Goal: Task Accomplishment & Management: Use online tool/utility

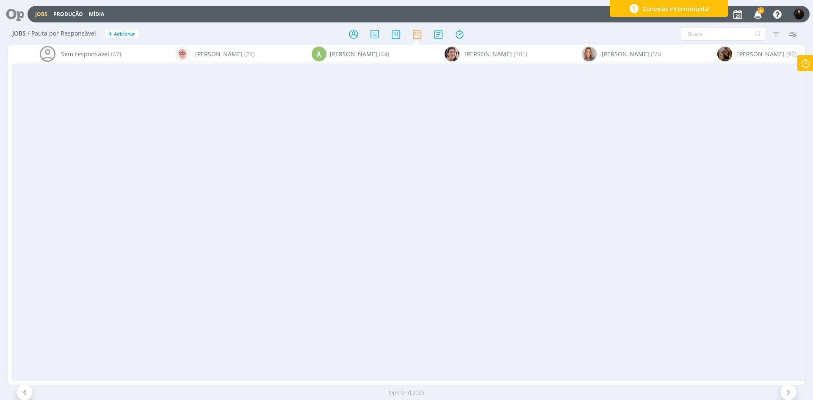
scroll to position [904, 0]
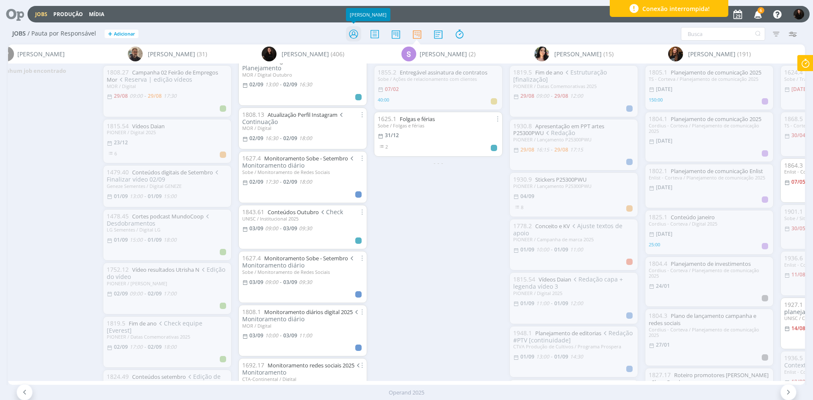
click at [351, 31] on icon at bounding box center [353, 34] width 15 height 17
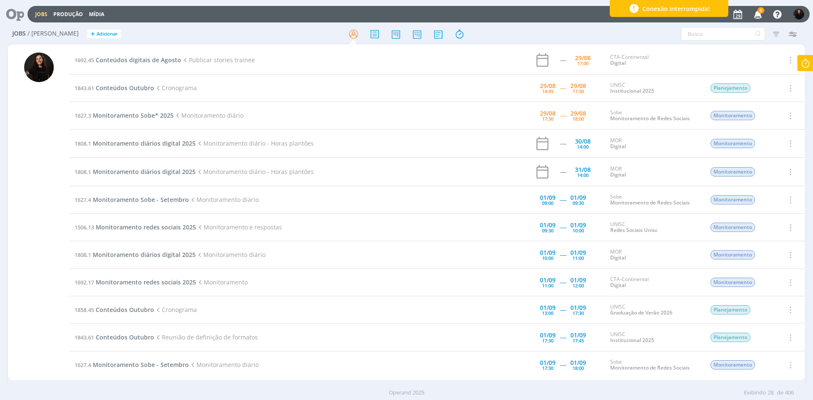
click at [803, 62] on icon at bounding box center [805, 63] width 15 height 17
type input "01:52:18"
click at [799, 68] on span "Parar" at bounding box center [795, 68] width 16 height 8
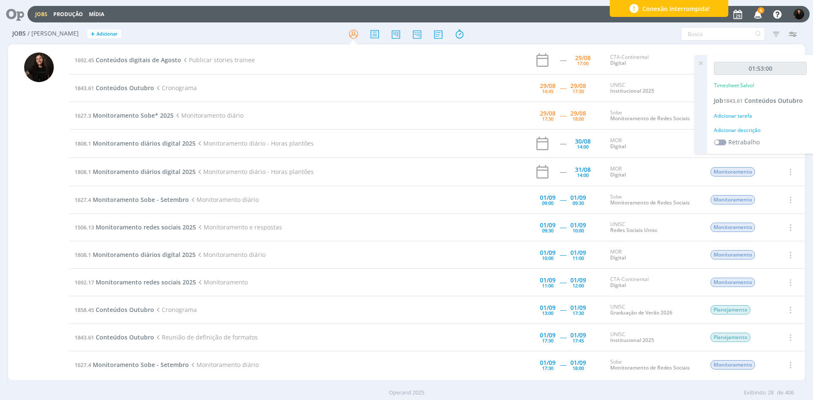
click at [737, 129] on div "Adicionar descrição" at bounding box center [760, 131] width 93 height 8
click at [738, 132] on textarea at bounding box center [760, 144] width 89 height 30
type textarea "cronograma outubro"
click at [787, 204] on button "Salvar" at bounding box center [792, 199] width 30 height 11
click at [758, 17] on icon "button" at bounding box center [758, 14] width 15 height 14
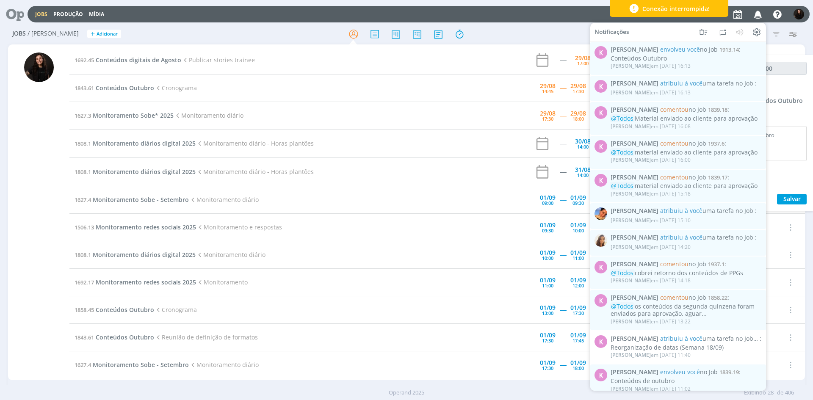
click at [758, 17] on icon "button" at bounding box center [758, 14] width 15 height 14
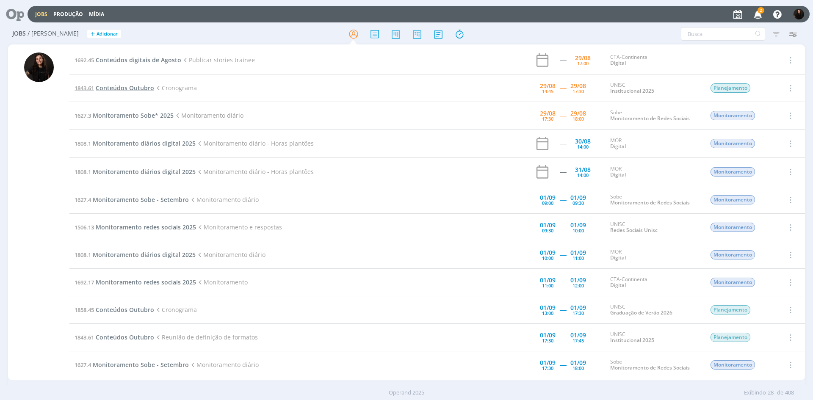
click at [144, 87] on span "Conteúdos Outubro" at bounding box center [125, 88] width 58 height 8
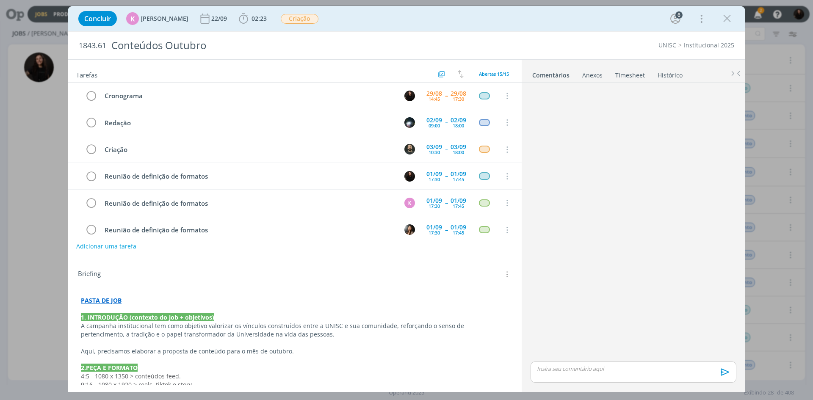
click at [134, 300] on p "PASTA DE JOB" at bounding box center [295, 301] width 428 height 8
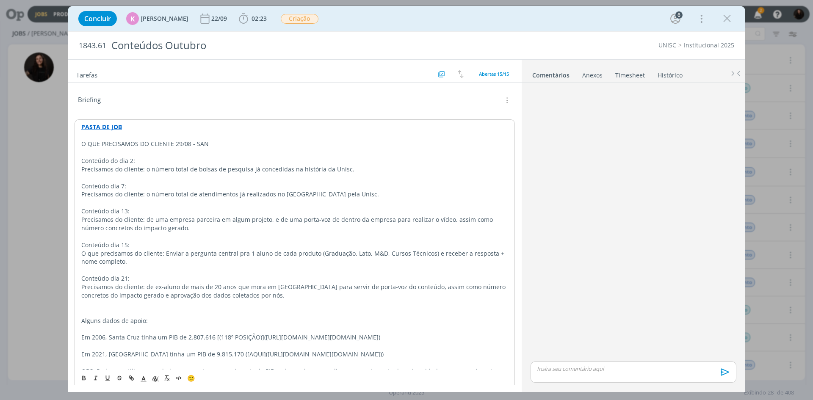
scroll to position [53, 0]
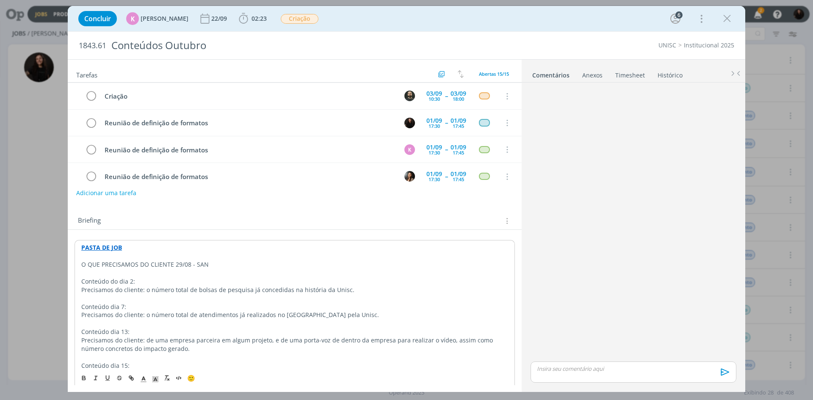
drag, startPoint x: 211, startPoint y: 266, endPoint x: 82, endPoint y: 266, distance: 129.6
click at [82, 266] on p "O QUE PRECISAMOS DO CLIENTE 29/08 - SAN" at bounding box center [294, 265] width 427 height 8
click at [84, 375] on icon "dialog" at bounding box center [83, 377] width 7 height 7
click at [158, 380] on icon "dialog" at bounding box center [156, 379] width 8 height 8
click at [170, 334] on span "dialog" at bounding box center [173, 332] width 7 height 7
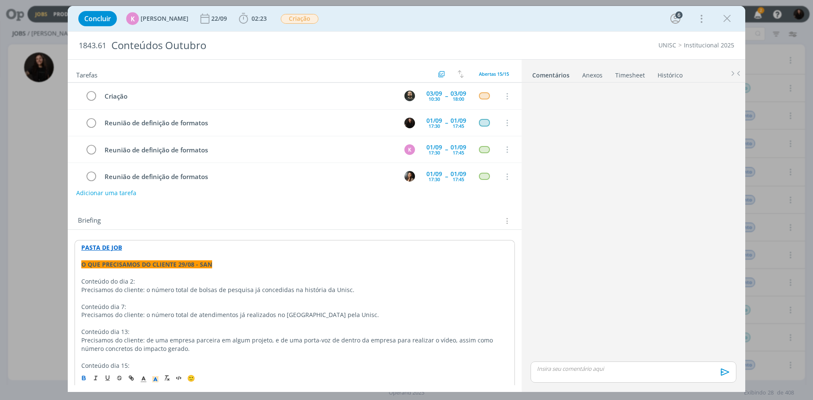
click at [160, 282] on p "Conteúdo do dia 2:" at bounding box center [294, 281] width 427 height 8
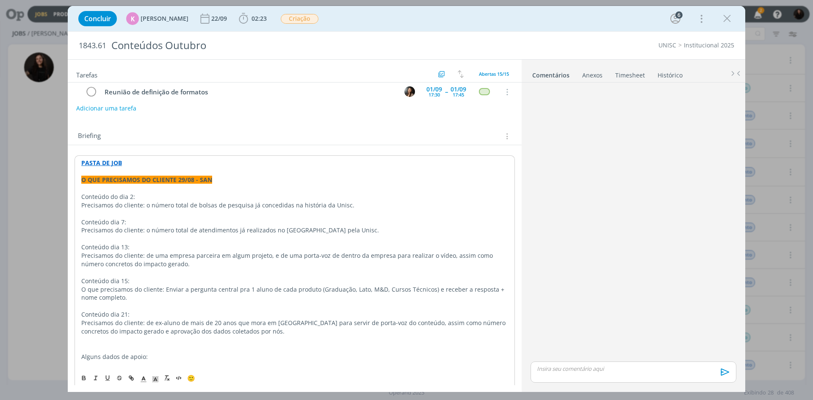
drag, startPoint x: 137, startPoint y: 195, endPoint x: 79, endPoint y: 199, distance: 58.2
drag, startPoint x: 126, startPoint y: 221, endPoint x: 80, endPoint y: 224, distance: 45.8
drag, startPoint x: 132, startPoint y: 247, endPoint x: 61, endPoint y: 247, distance: 70.3
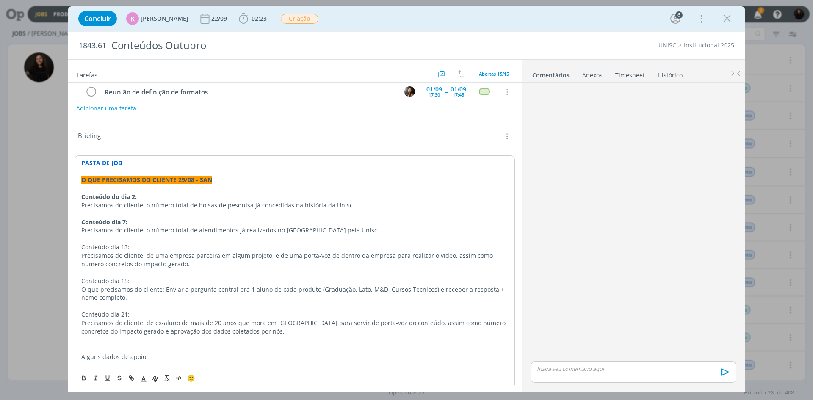
click at [61, 247] on div "Concluir K Karoline Arend 22/09 02:23 Iniciar Apontar Data * 29/08/2025 Horas *…" at bounding box center [406, 200] width 813 height 400
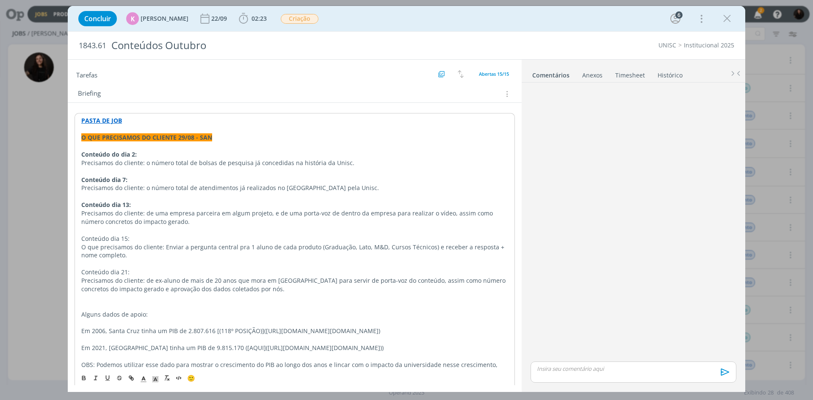
drag, startPoint x: 136, startPoint y: 239, endPoint x: 78, endPoint y: 241, distance: 57.2
drag, startPoint x: 139, startPoint y: 273, endPoint x: 81, endPoint y: 274, distance: 57.2
click at [81, 274] on p "Conteúdo dia 21:" at bounding box center [294, 272] width 427 height 8
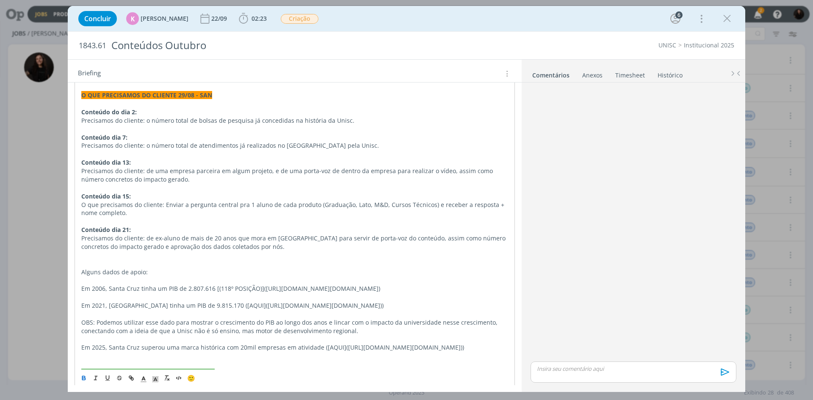
click at [88, 261] on p "dialog" at bounding box center [294, 264] width 427 height 8
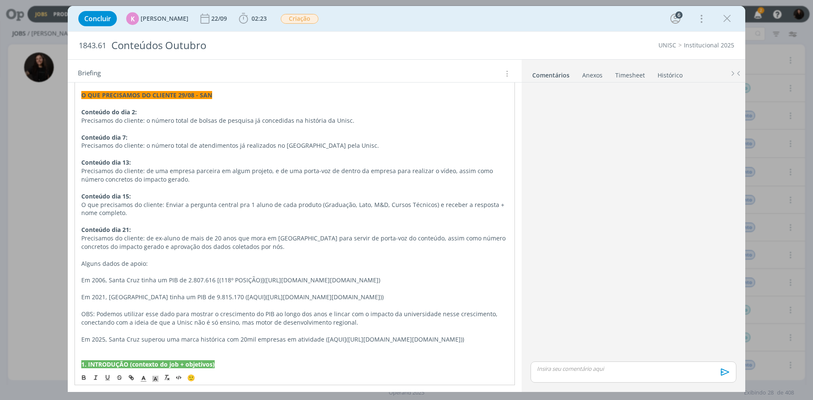
drag, startPoint x: 150, startPoint y: 262, endPoint x: 77, endPoint y: 263, distance: 72.9
click at [77, 263] on div "PASTA DE JOB O QUE PRECISAMOS DO CLIENTE 29/08 - SAN Conteúdo do dia 2: Precisa…" at bounding box center [295, 398] width 441 height 654
click at [96, 377] on line "dialog" at bounding box center [95, 378] width 1 height 4
click at [183, 285] on p "Em 2006, Santa Cruz tinha um PIB de 2.807.616 [(118º POSIÇÃO)](https://pt.wikip…" at bounding box center [294, 280] width 427 height 8
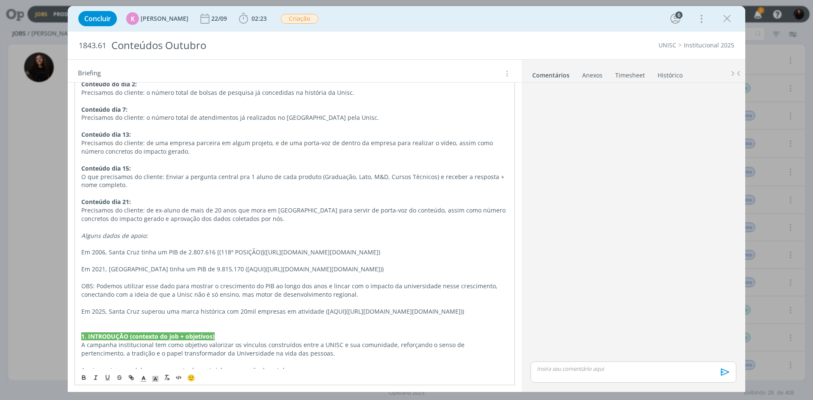
scroll to position [265, 0]
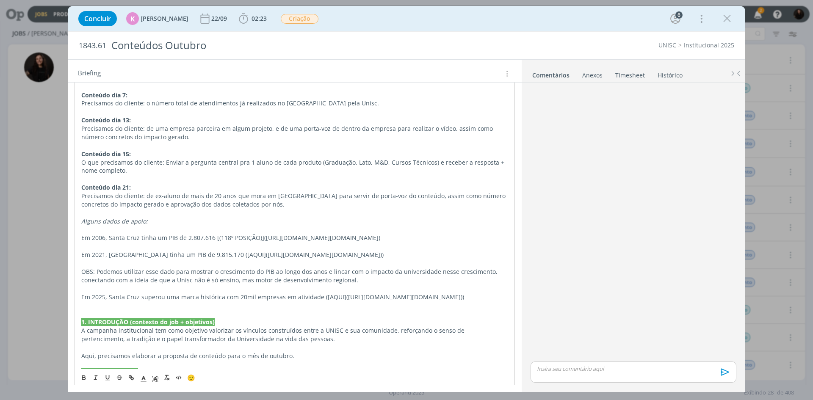
click at [82, 238] on p "Em 2006, Santa Cruz tinha um PIB de 2.807.616 [(118º POSIÇÃO)](https://pt.wikip…" at bounding box center [294, 238] width 427 height 8
click at [81, 259] on p "Em 2021, Santa Cruz tinha um PIB de 9.815.170 ([AQUI](https://arquivofee.rs.gov…" at bounding box center [294, 255] width 427 height 8
drag, startPoint x: 97, startPoint y: 287, endPoint x: 78, endPoint y: 290, distance: 18.4
click at [78, 290] on div "PASTA DE JOB O QUE PRECISAMOS DO CLIENTE 29/08 - SAN Conteúdo do dia 2: Precisa…" at bounding box center [295, 355] width 441 height 654
click at [83, 302] on p "Em 2025, Santa Cruz superou uma marca histórica com 20mil empresas em atividade…" at bounding box center [294, 297] width 427 height 8
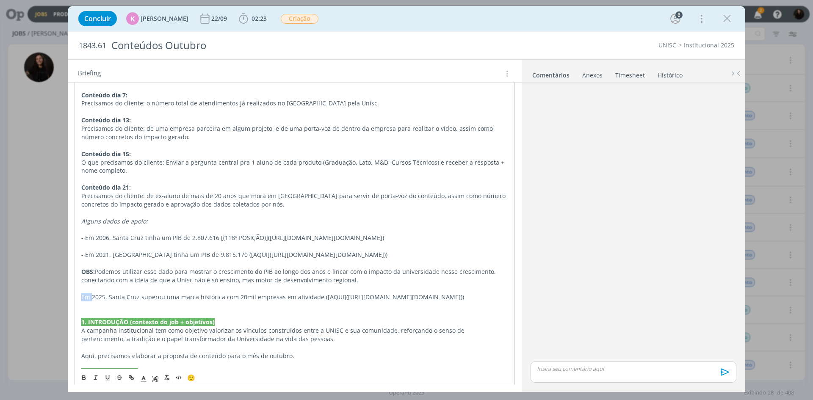
click at [83, 302] on p "Em 2025, Santa Cruz superou uma marca histórica com 20mil empresas em atividade…" at bounding box center [294, 297] width 427 height 8
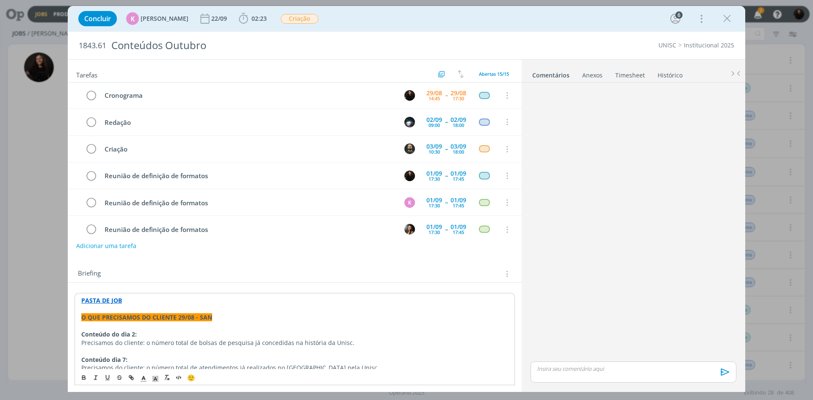
scroll to position [0, 0]
drag, startPoint x: 630, startPoint y: 73, endPoint x: 554, endPoint y: 74, distance: 76.7
click at [630, 73] on link "Timesheet" at bounding box center [630, 73] width 30 height 12
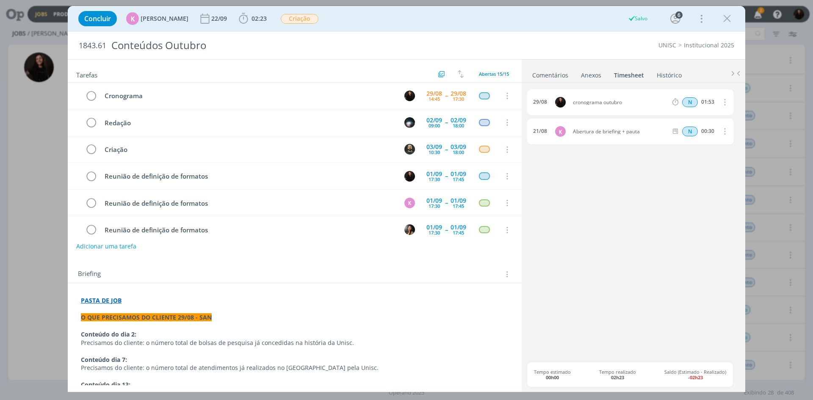
click at [658, 73] on link "Histórico" at bounding box center [670, 73] width 26 height 12
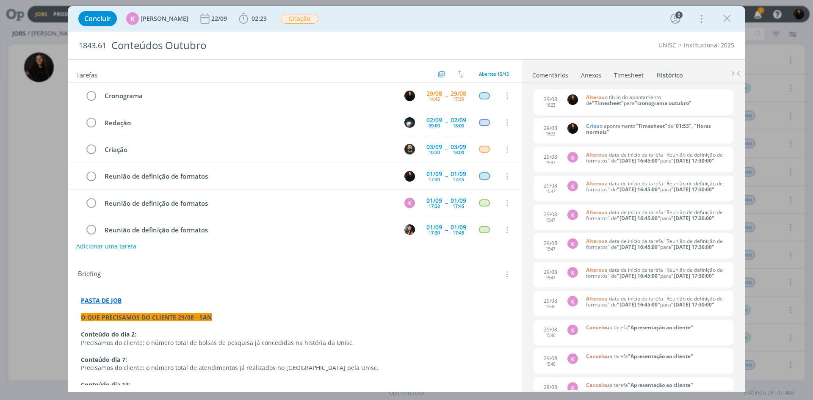
click at [555, 75] on link "Comentários" at bounding box center [550, 73] width 37 height 12
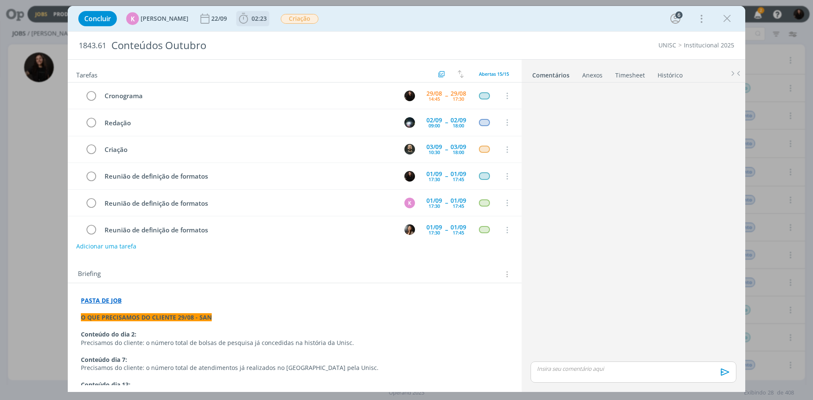
click at [241, 17] on icon "dialog" at bounding box center [243, 18] width 13 height 13
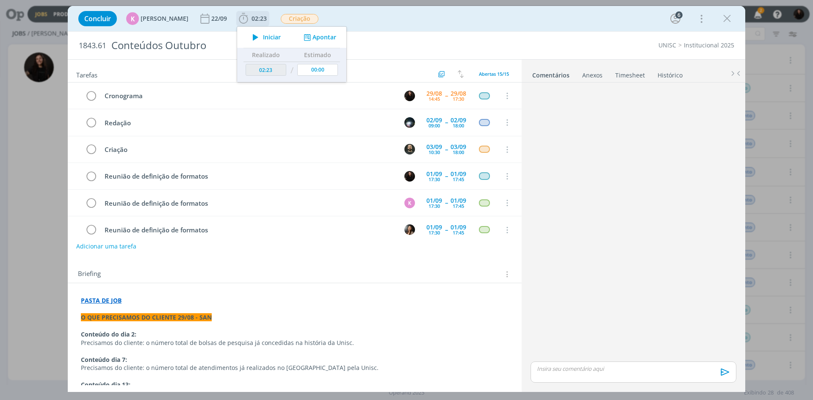
click at [326, 35] on button "Apontar" at bounding box center [319, 37] width 35 height 9
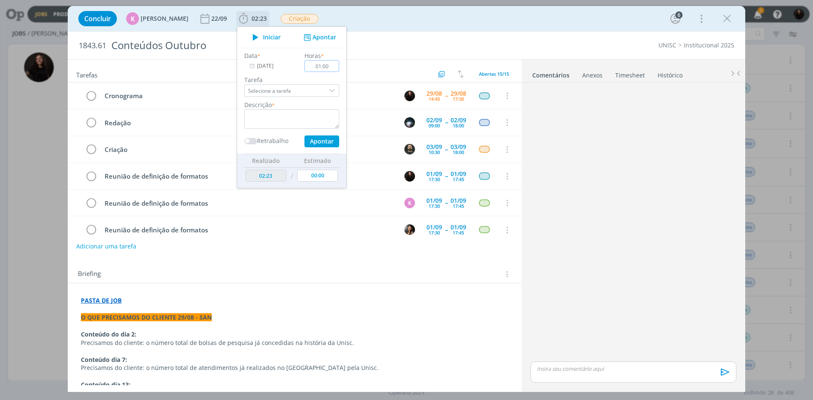
type input "01:00"
click at [299, 119] on textarea "dialog" at bounding box center [291, 118] width 95 height 19
click at [320, 142] on button "Apontar" at bounding box center [322, 142] width 35 height 12
type textarea "cronograma"
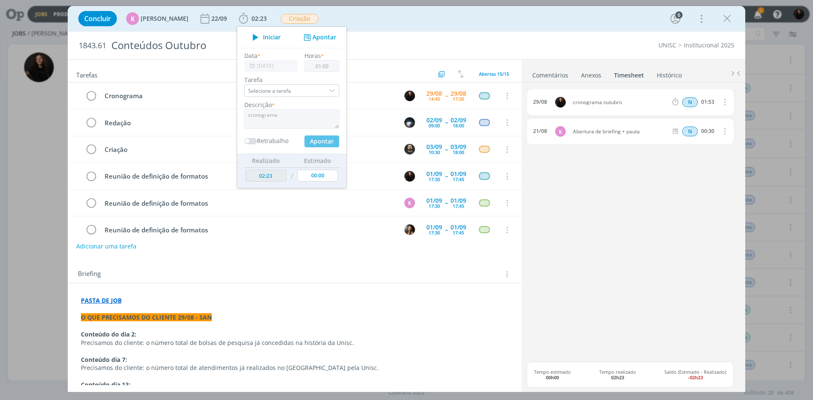
click at [557, 80] on ul "Comentários Anexos 0 Timesheet Histórico" at bounding box center [634, 71] width 224 height 23
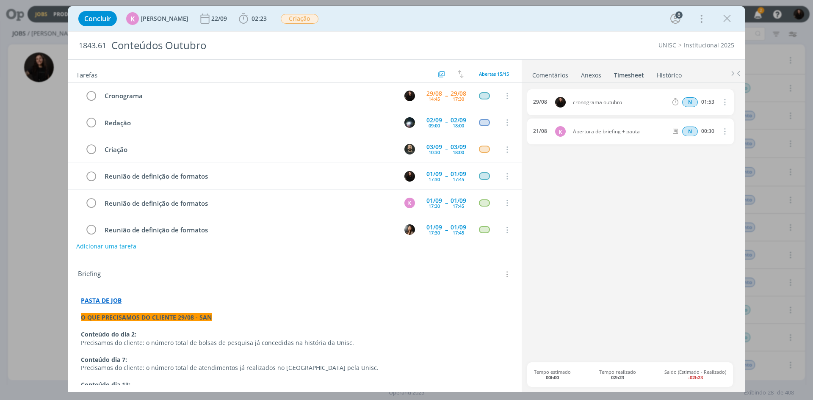
click at [557, 76] on link "Comentários" at bounding box center [550, 73] width 37 height 12
click at [587, 366] on div "dialog" at bounding box center [634, 372] width 206 height 21
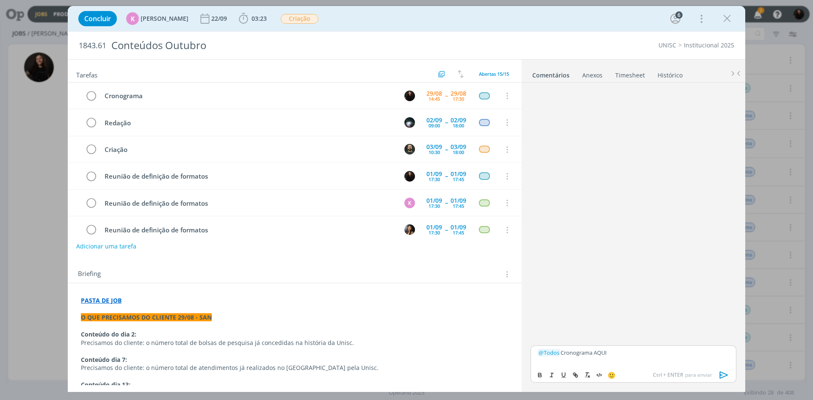
drag, startPoint x: 616, startPoint y: 354, endPoint x: 594, endPoint y: 353, distance: 22.0
click at [594, 353] on p "﻿ @ Todos ﻿ Cronograma AQUI" at bounding box center [634, 353] width 192 height 8
click at [577, 376] on button "dialog" at bounding box center [576, 375] width 12 height 10
paste input "https://sobe-ae.notion.site/e29e112411da46caa08cd80873edc86c?v=1f36b9eaef2d8005…"
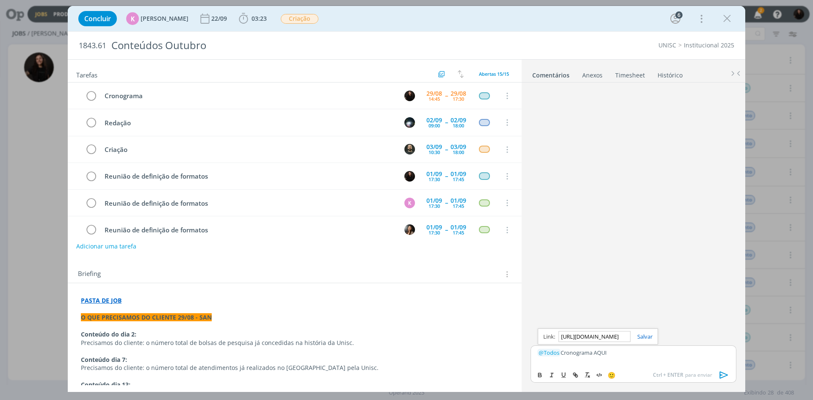
type input "https://sobe-ae.notion.site/e29e112411da46caa08cd80873edc86c?v=1f36b9eaef2d8005…"
click at [643, 332] on div "https://sobe-ae.notion.site/e29e112411da46caa08cd80873edc86c?v=1f36b9eaef2d8005…" at bounding box center [598, 337] width 120 height 16
click at [644, 335] on link "dialog" at bounding box center [642, 337] width 22 height 8
click at [628, 354] on p "﻿ @ Todos ﻿ Cronograma AQUI" at bounding box center [634, 353] width 192 height 8
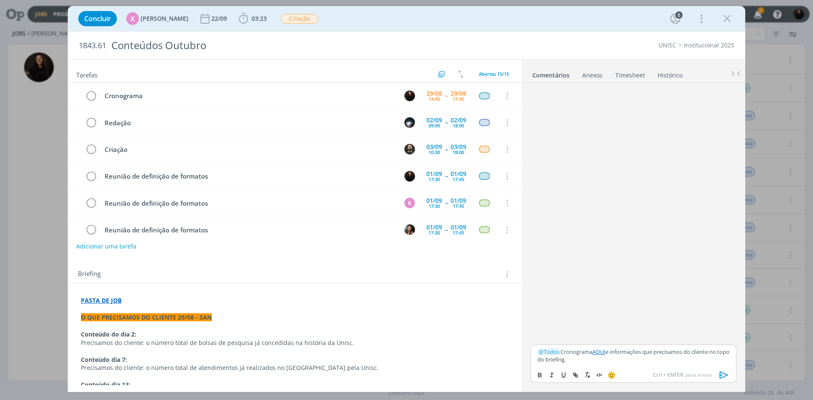
click at [723, 375] on icon "dialog" at bounding box center [724, 375] width 8 height 7
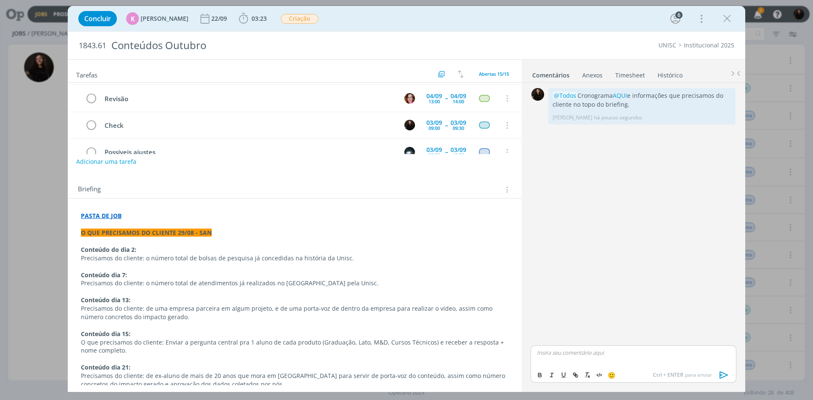
scroll to position [169, 0]
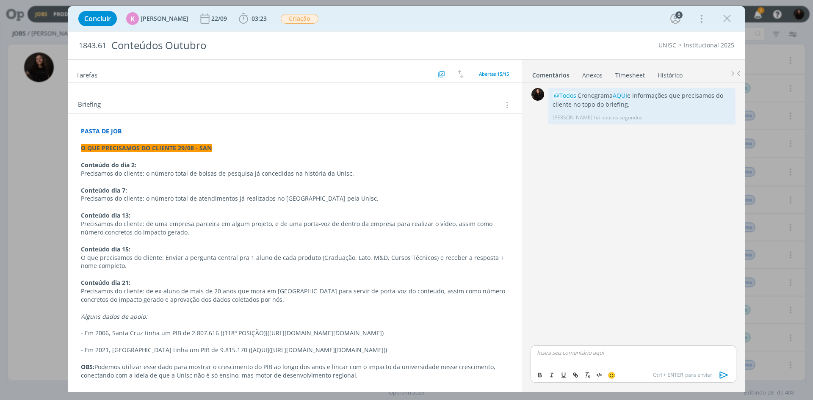
click at [367, 178] on p "dialog" at bounding box center [295, 182] width 428 height 8
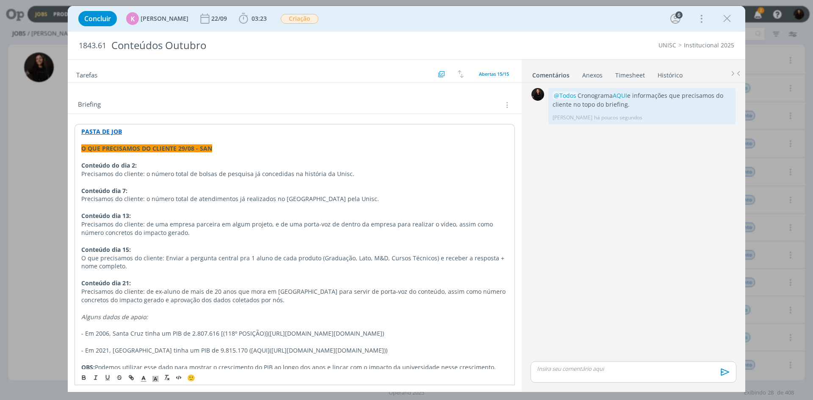
click at [364, 171] on p "Precisamos do cliente: o número total de bolsas de pesquisa já concedidas na hi…" at bounding box center [294, 174] width 427 height 8
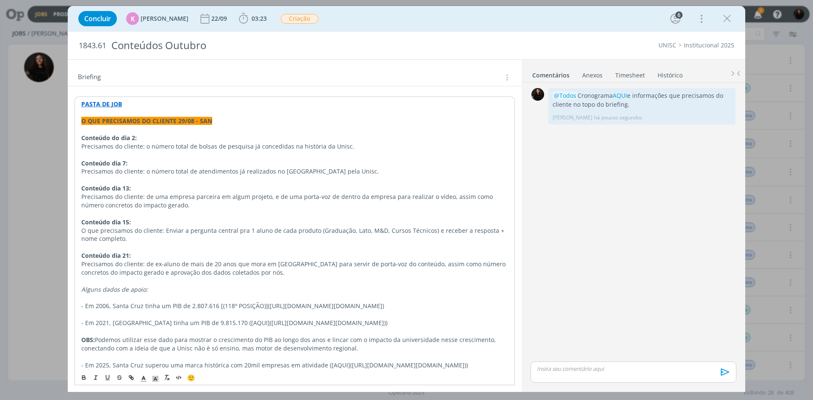
scroll to position [212, 0]
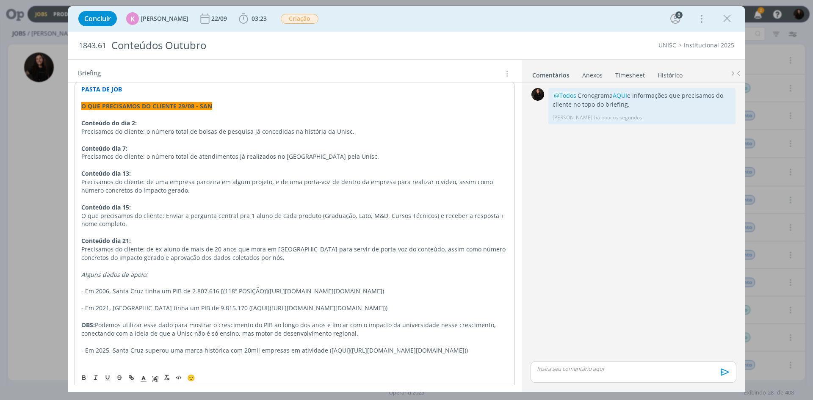
click at [373, 158] on p "Precisamos do cliente: o número total de atendimentos já realizados no GAJ pela…" at bounding box center [294, 156] width 427 height 8
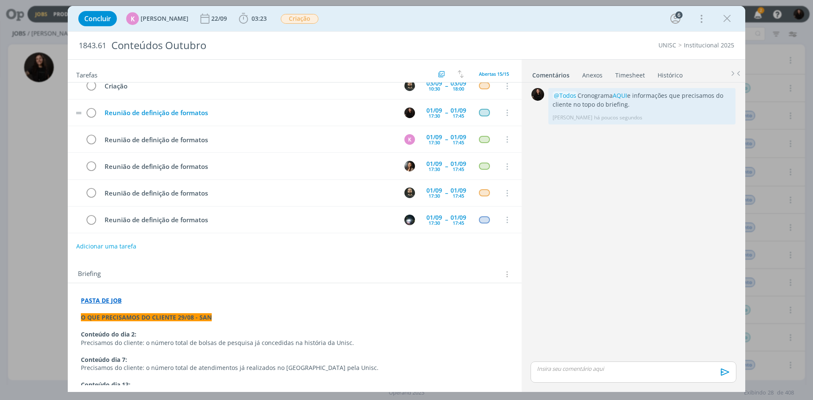
scroll to position [0, 0]
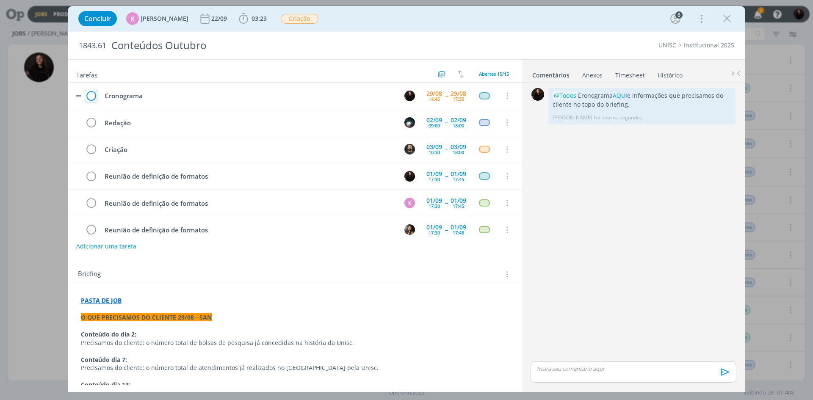
click at [89, 95] on icon "dialog" at bounding box center [91, 96] width 12 height 13
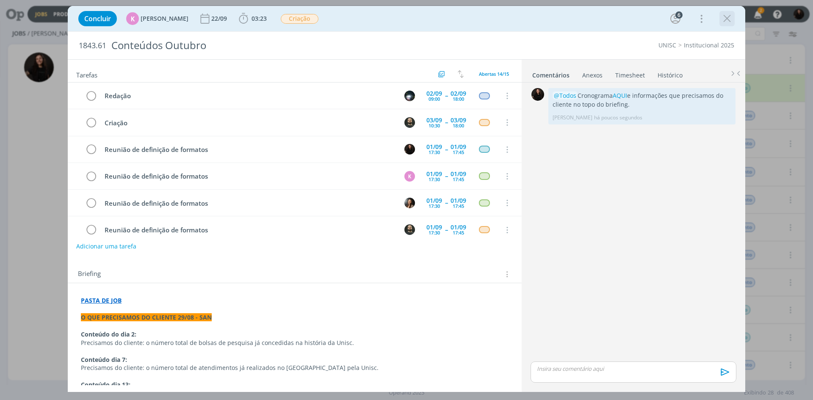
click at [727, 21] on icon "dialog" at bounding box center [727, 18] width 13 height 13
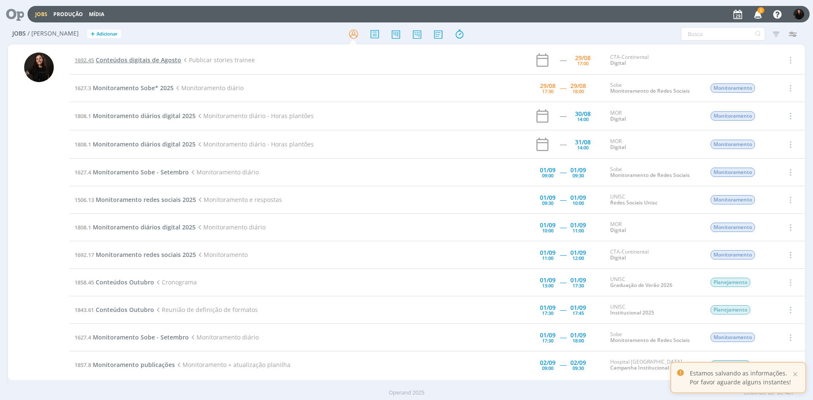
click at [133, 59] on span "Conteúdos digitais de Agosto" at bounding box center [139, 60] width 86 height 8
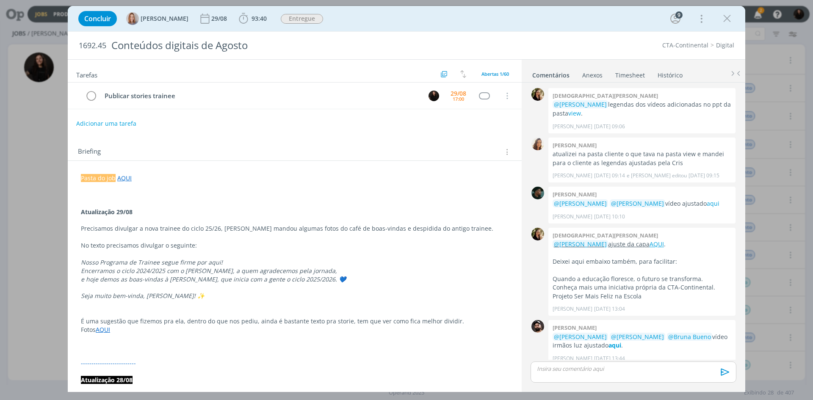
scroll to position [670, 0]
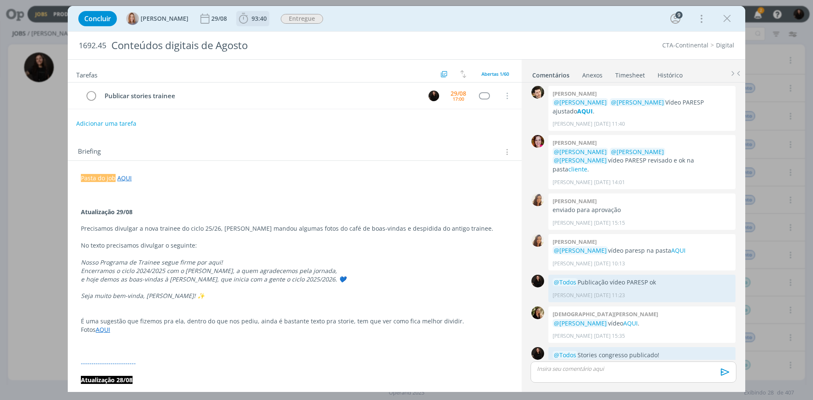
click at [243, 15] on icon "dialog" at bounding box center [243, 18] width 9 height 11
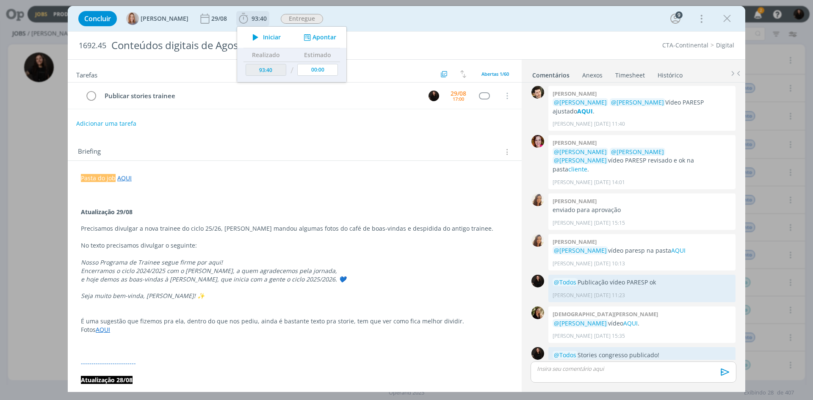
click at [259, 38] on icon "dialog" at bounding box center [255, 37] width 15 height 11
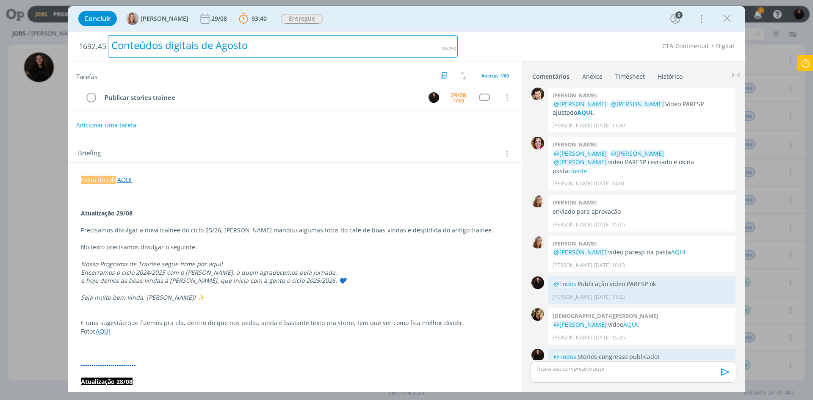
click at [399, 33] on h2 "1692.45 Conteúdos digitais de Agosto" at bounding box center [268, 46] width 379 height 29
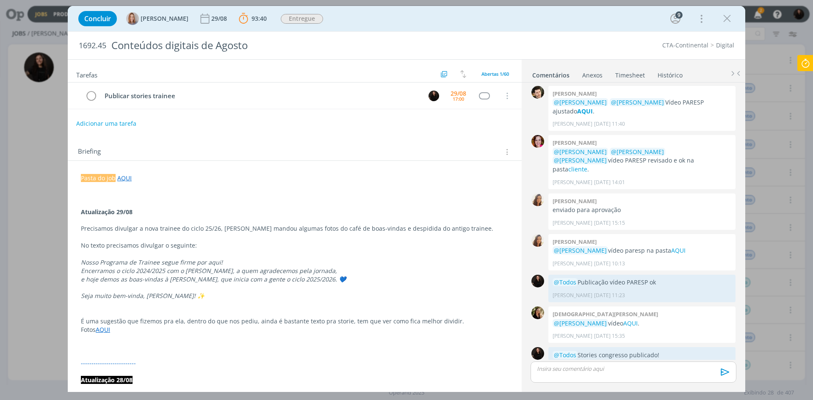
click at [476, 44] on div "CTA-Continental Digital" at bounding box center [600, 45] width 277 height 8
click at [347, 277] on p "e hoje demos as boas-vindas à Alexsandra Souza, que inicia com a gente o ciclo …" at bounding box center [295, 279] width 428 height 8
click at [212, 305] on p "dialog" at bounding box center [294, 305] width 427 height 8
click at [212, 298] on p "Seja muito bem-vinda, Alexsandra! ✨" at bounding box center [294, 296] width 427 height 8
click at [110, 330] on link "AQUI" at bounding box center [103, 330] width 14 height 8
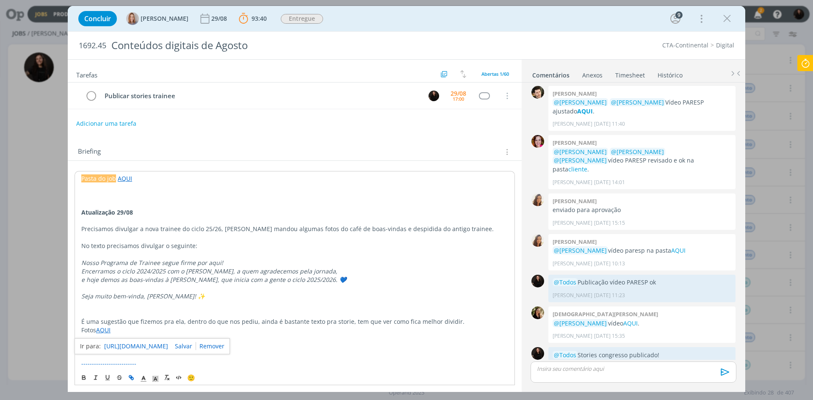
click at [123, 346] on link "https://sobeae.sharepoint.com/:f:/s/SOBEAE/EhVR5ZfemOhEvHPQ3_6gfZwBrpCchnINq_cl…" at bounding box center [136, 346] width 64 height 11
click at [291, 295] on p "Seja muito bem-vinda, Alexsandra! ✨" at bounding box center [294, 296] width 427 height 8
click at [227, 298] on p "Seja muito bem-vinda, Alexsandra! ✨" at bounding box center [294, 296] width 427 height 8
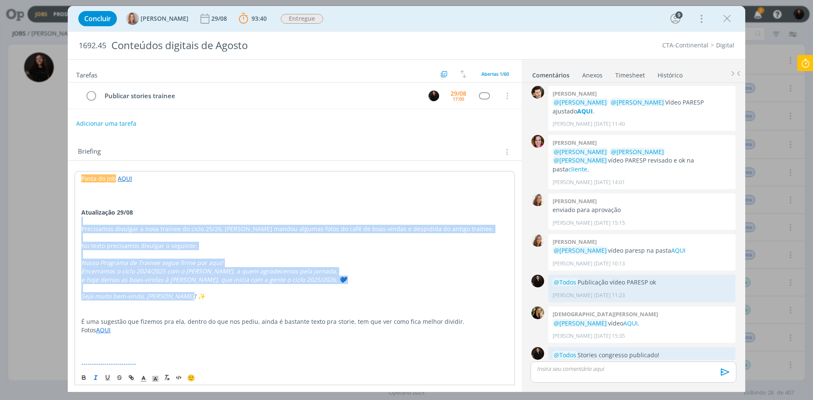
drag, startPoint x: 231, startPoint y: 299, endPoint x: 68, endPoint y: 224, distance: 179.5
copy div "Precisamos divulgar a nova trainee do ciclo 25/26, Leila mandou algumas fotos d…"
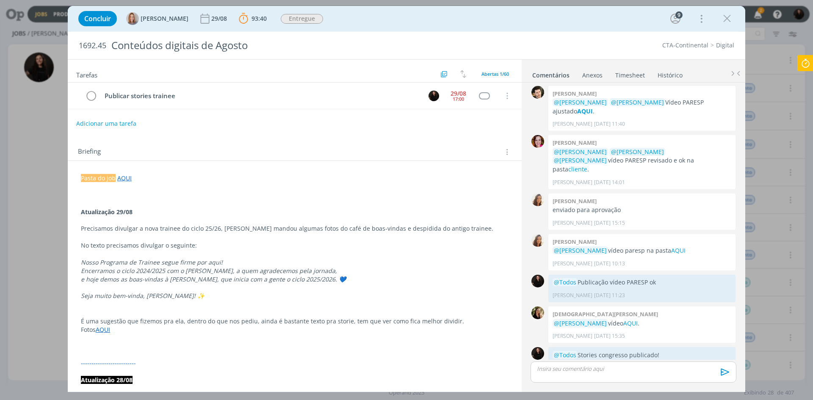
drag, startPoint x: 454, startPoint y: 148, endPoint x: 463, endPoint y: 139, distance: 12.3
click at [454, 148] on div "Briefing Briefings Predefinidos Versões do Briefing Ver Briefing do Projeto" at bounding box center [296, 152] width 436 height 11
click at [807, 62] on icon at bounding box center [805, 63] width 15 height 17
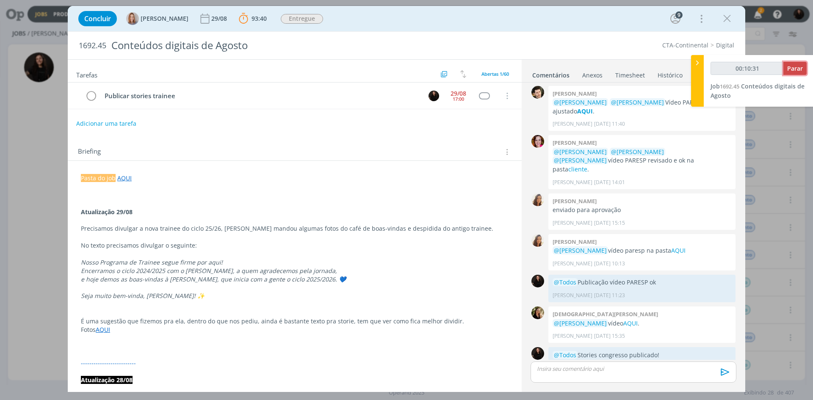
click at [793, 70] on span "Parar" at bounding box center [795, 68] width 16 height 8
click at [787, 67] on button "Parar" at bounding box center [795, 68] width 23 height 13
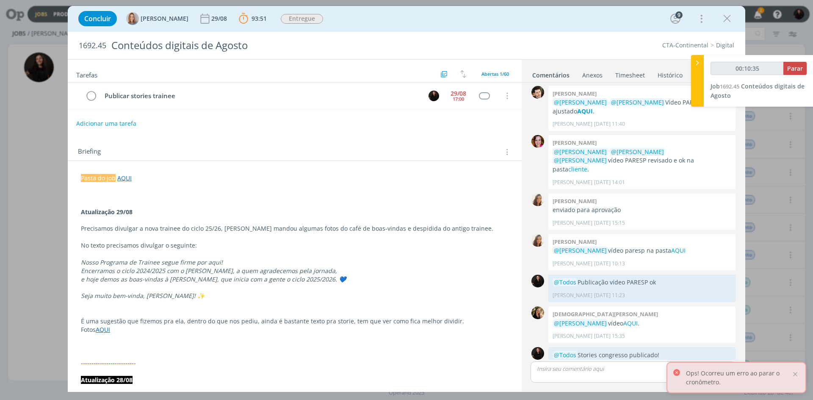
click at [791, 75] on div "00:10:35 Parar" at bounding box center [759, 72] width 96 height 20
click at [790, 70] on span "Parar" at bounding box center [795, 68] width 16 height 8
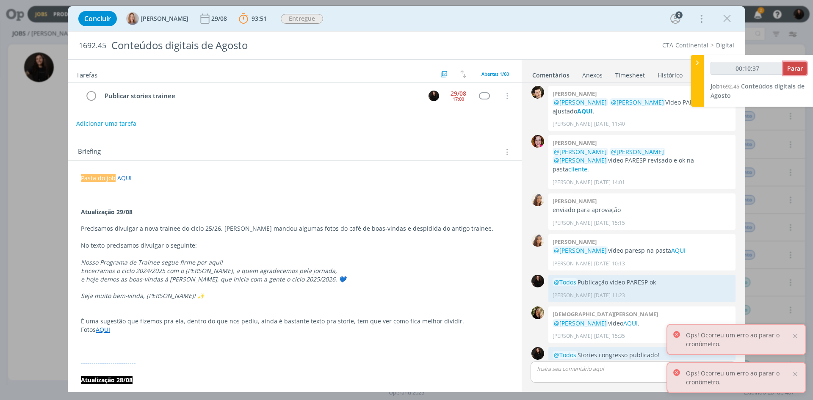
click at [797, 72] on span "Parar" at bounding box center [795, 68] width 16 height 8
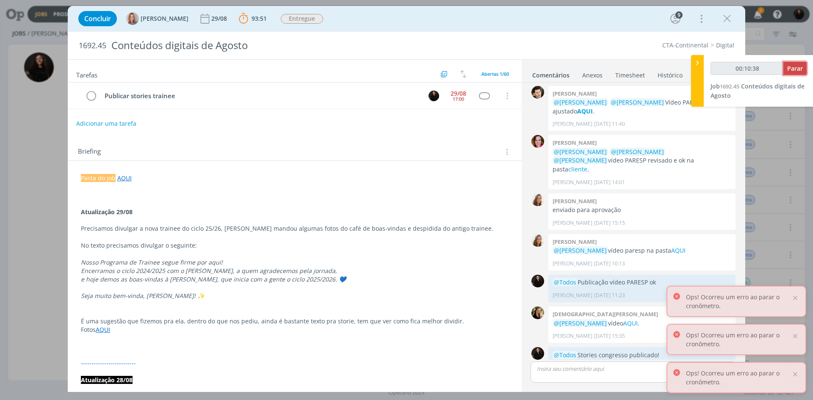
click at [797, 71] on span "Parar" at bounding box center [795, 68] width 16 height 8
click at [797, 71] on button "button" at bounding box center [790, 68] width 33 height 13
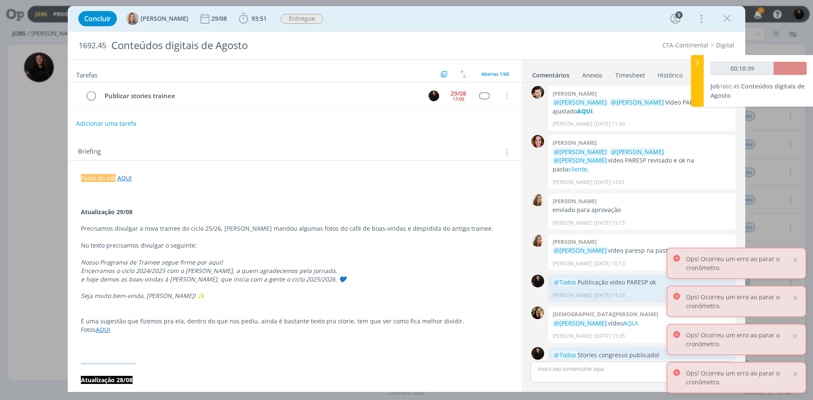
type input "00:11:00"
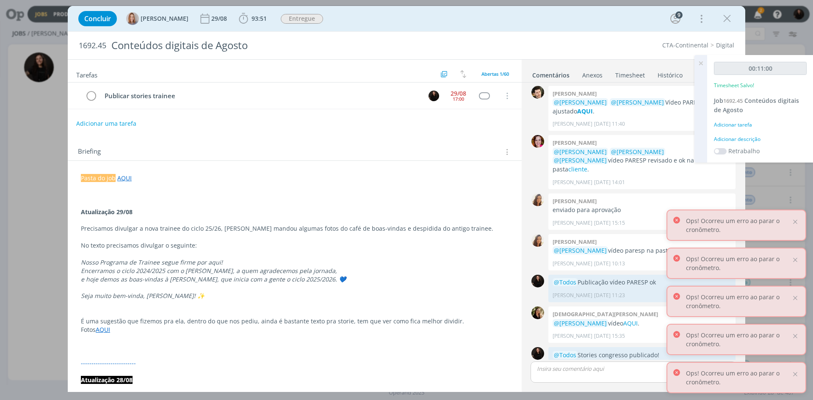
click at [754, 136] on div "Adicionar descrição" at bounding box center [760, 140] width 93 height 8
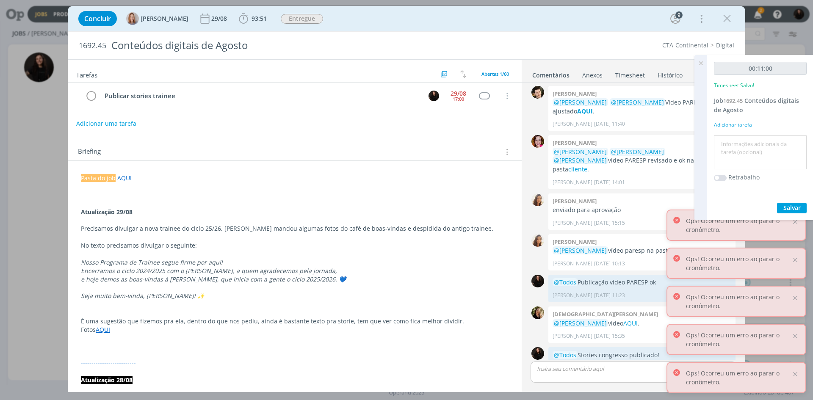
click at [749, 147] on textarea at bounding box center [760, 153] width 89 height 30
type textarea "stories trainee publicado"
click at [791, 207] on span "Salvar" at bounding box center [792, 208] width 17 height 8
click at [93, 96] on icon "dialog" at bounding box center [91, 96] width 12 height 13
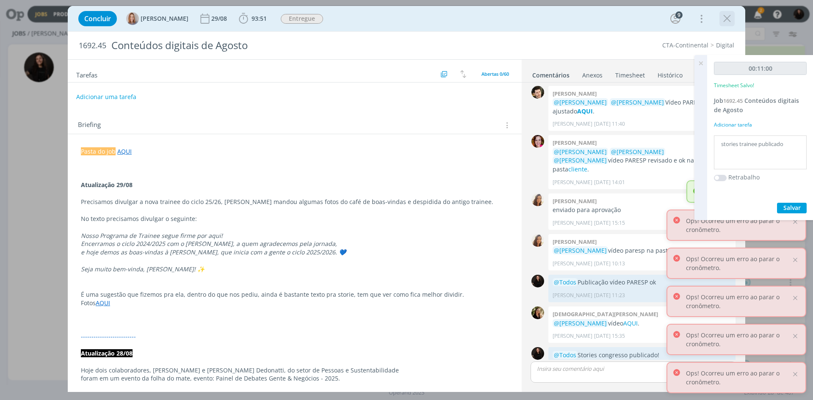
click at [721, 21] on icon "dialog" at bounding box center [727, 18] width 13 height 13
click at [701, 64] on icon at bounding box center [700, 63] width 15 height 17
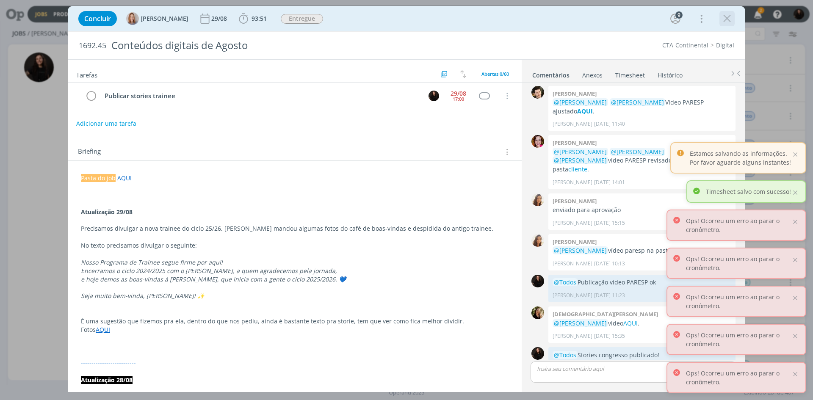
click at [726, 18] on icon "dialog" at bounding box center [727, 18] width 13 height 13
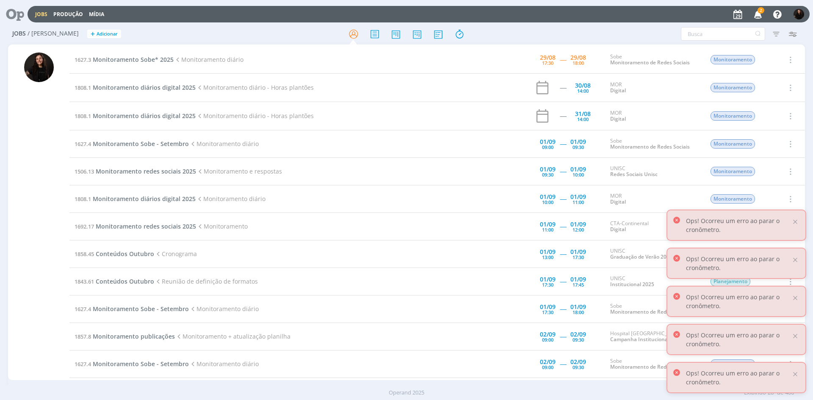
click at [763, 23] on div "Jobs Produção Mídia 2 Notificações Central de Ajuda Área de Membros Implantação…" at bounding box center [406, 13] width 807 height 20
click at [758, 19] on icon "button" at bounding box center [758, 14] width 15 height 14
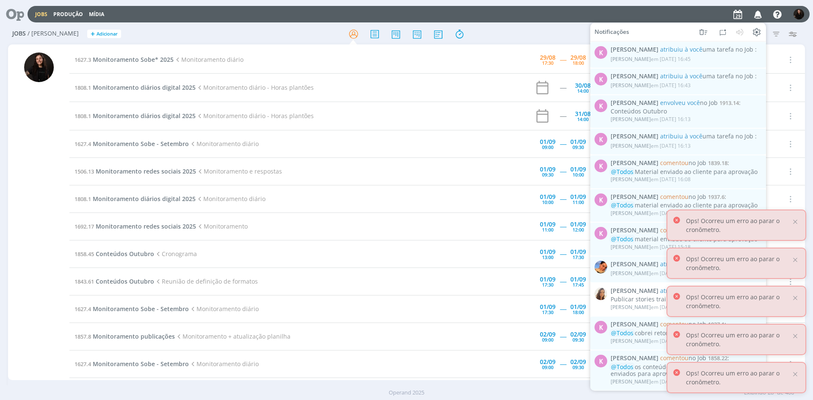
click at [758, 19] on icon "button" at bounding box center [758, 14] width 15 height 14
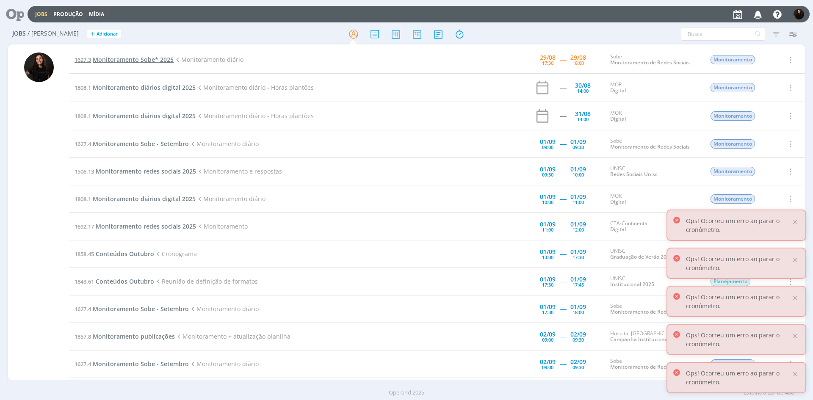
click at [169, 61] on span "Monitoramento Sobe* 2025" at bounding box center [133, 59] width 81 height 8
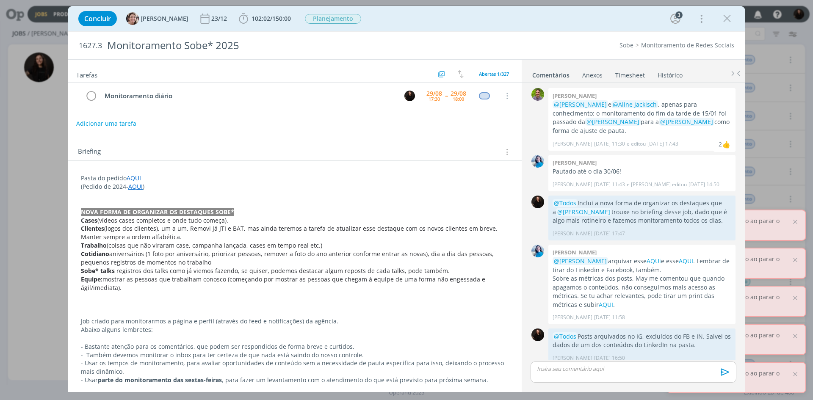
scroll to position [7, 0]
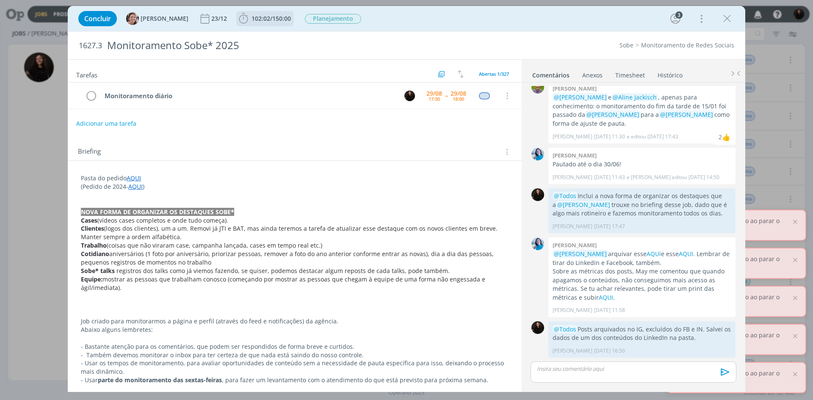
click at [239, 22] on icon "dialog" at bounding box center [243, 18] width 9 height 11
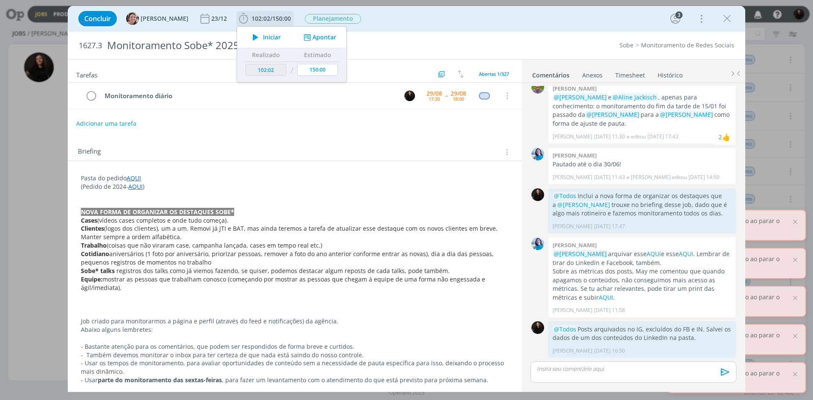
click at [251, 36] on icon "dialog" at bounding box center [255, 37] width 15 height 11
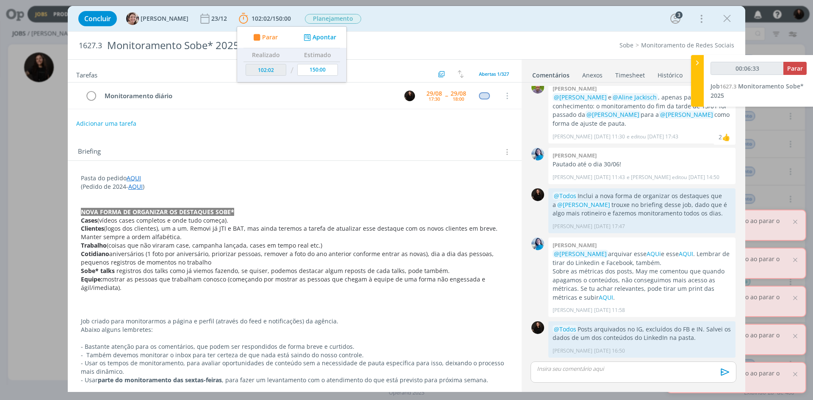
type input "00:06:34"
drag, startPoint x: 700, startPoint y: 65, endPoint x: 714, endPoint y: 39, distance: 29.9
click at [700, 65] on icon at bounding box center [697, 62] width 8 height 9
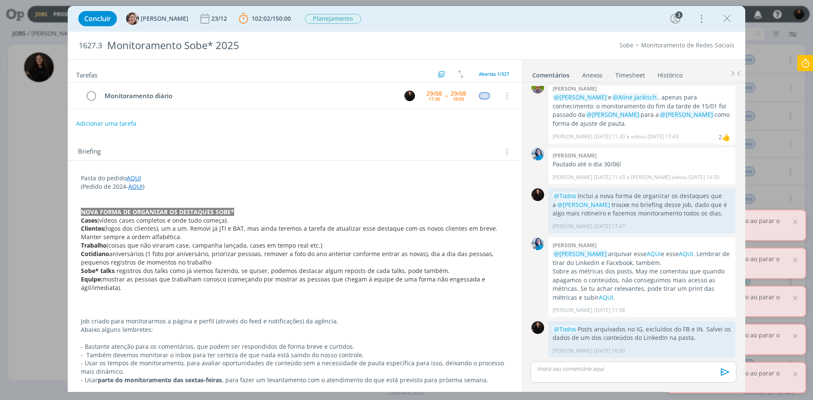
click at [810, 64] on icon at bounding box center [805, 63] width 15 height 17
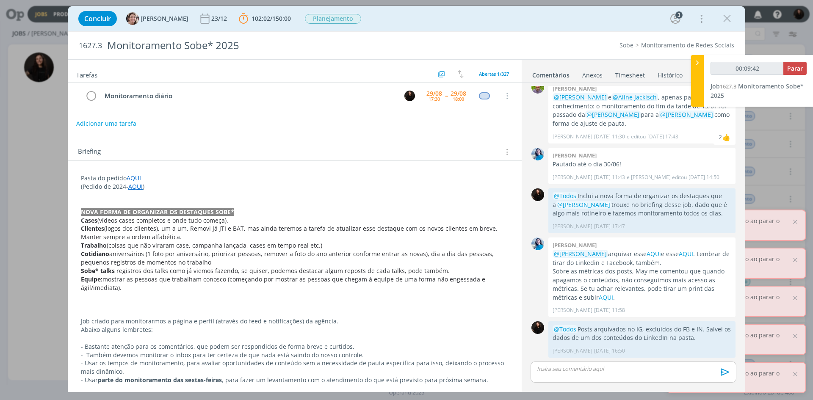
type input "00:09:43"
click at [799, 69] on span "Parar" at bounding box center [795, 68] width 16 height 8
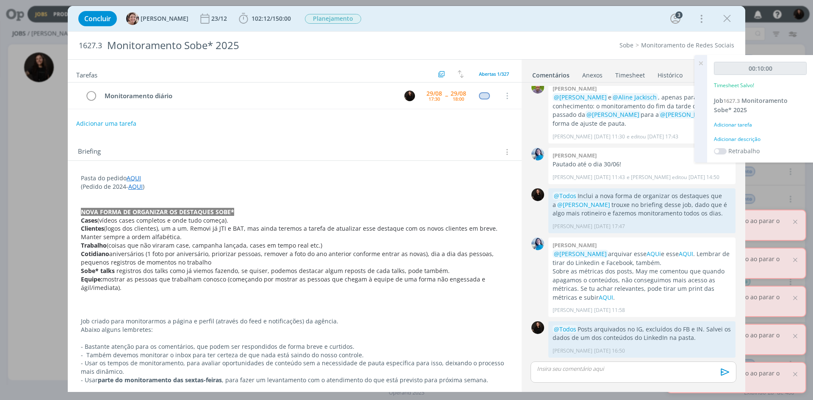
click at [754, 136] on div "Adicionar descrição" at bounding box center [760, 140] width 93 height 8
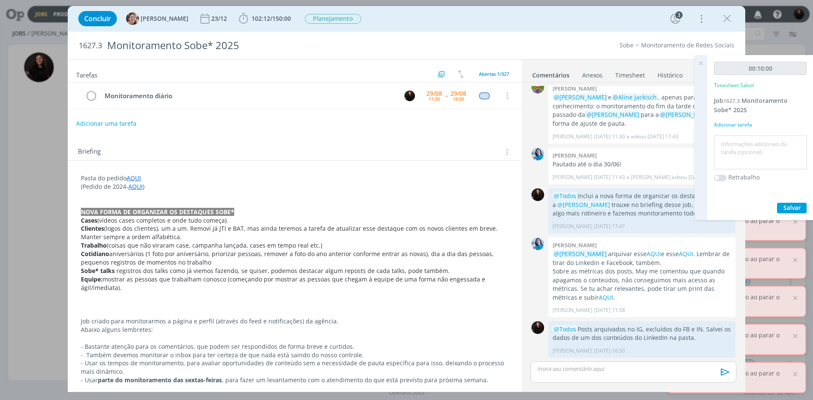
click at [754, 138] on textarea at bounding box center [760, 153] width 89 height 30
type textarea "monitoramento diário"
click at [794, 207] on span "Salvar" at bounding box center [792, 208] width 17 height 8
click at [92, 98] on icon "dialog" at bounding box center [91, 96] width 12 height 13
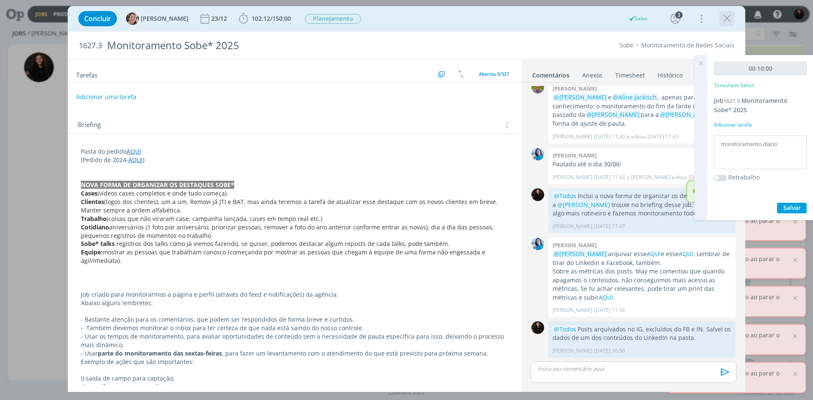
click at [726, 19] on icon "dialog" at bounding box center [727, 18] width 13 height 13
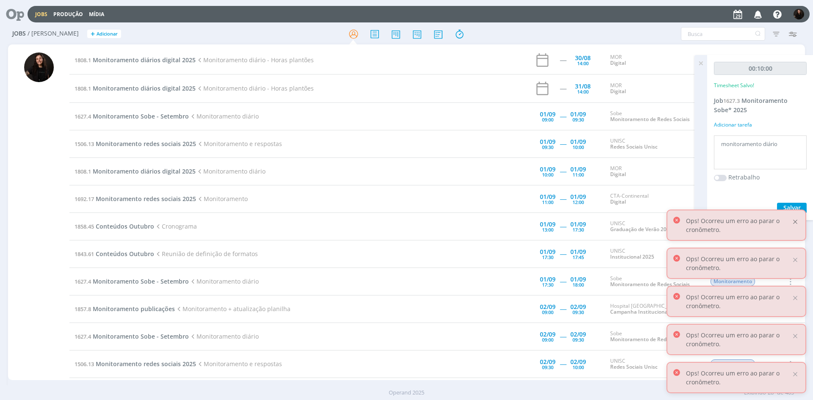
click at [794, 223] on div at bounding box center [796, 222] width 8 height 8
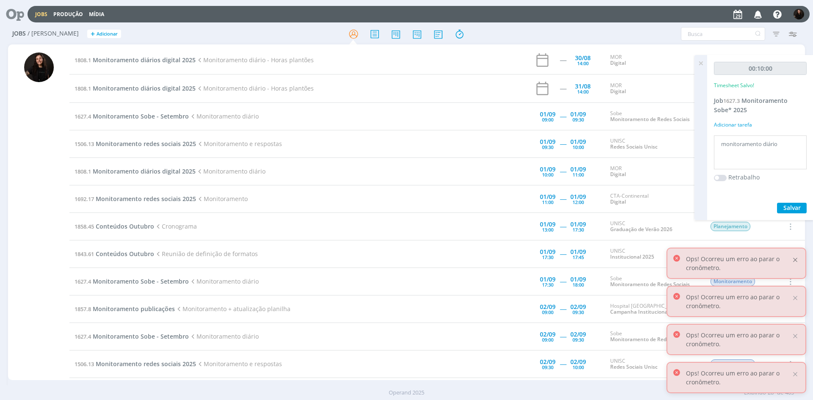
click at [796, 261] on div at bounding box center [796, 260] width 8 height 8
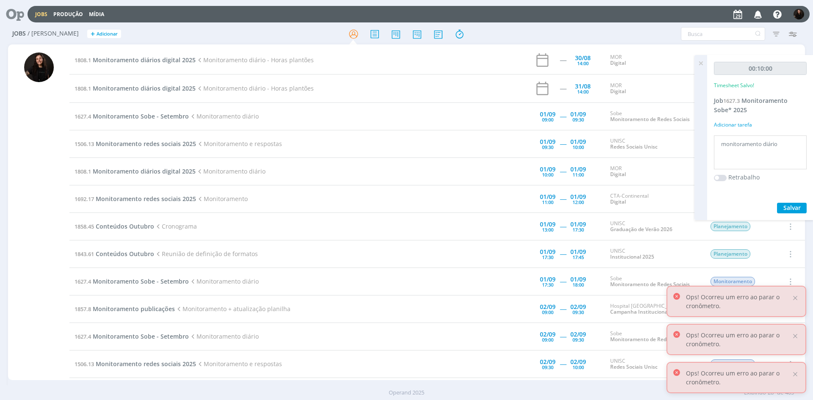
click at [797, 291] on div "Ops! Ocorreu um erro ao parar o cronômetro." at bounding box center [737, 301] width 140 height 31
click at [796, 295] on div at bounding box center [796, 298] width 8 height 8
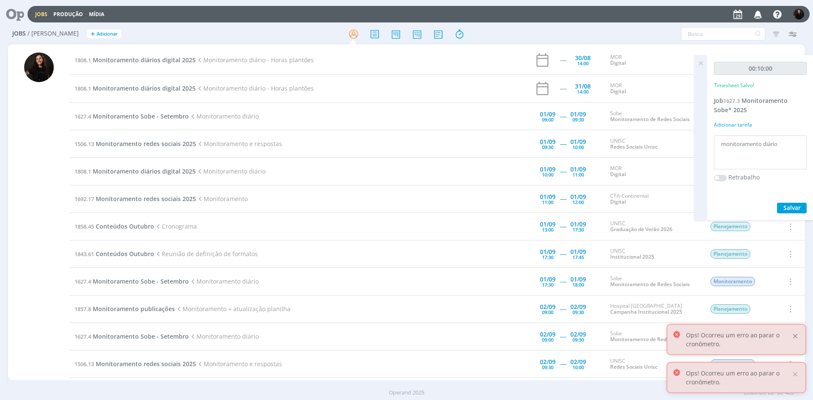
click at [795, 334] on div at bounding box center [796, 337] width 8 height 8
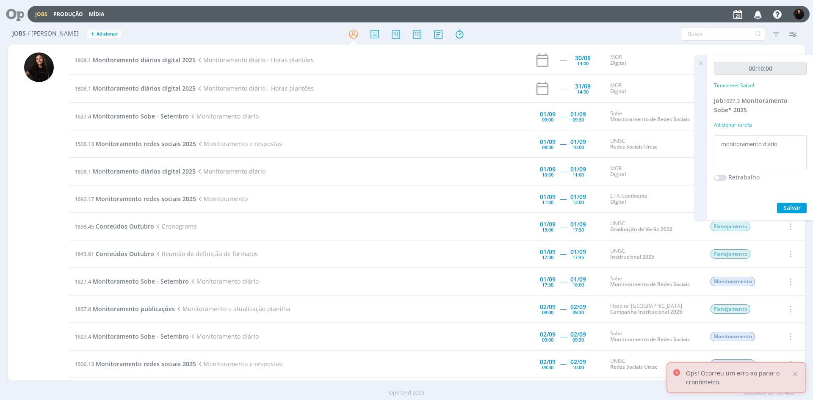
drag, startPoint x: 797, startPoint y: 375, endPoint x: 797, endPoint y: 393, distance: 17.8
click at [797, 375] on div at bounding box center [796, 375] width 8 height 8
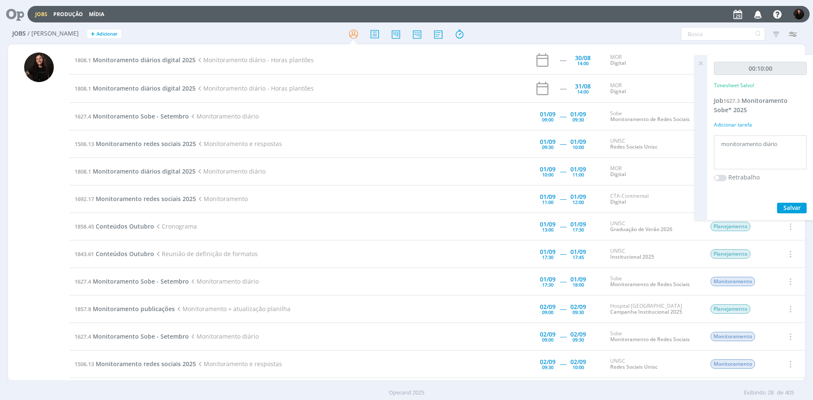
drag, startPoint x: 701, startPoint y: 65, endPoint x: 690, endPoint y: 68, distance: 11.1
click at [701, 65] on icon at bounding box center [700, 63] width 15 height 17
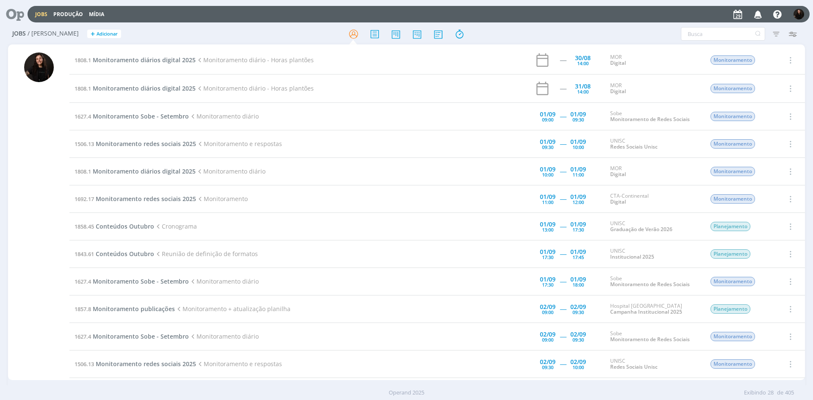
click at [34, 178] on div at bounding box center [39, 217] width 30 height 328
